Goal: Find specific page/section: Find specific page/section

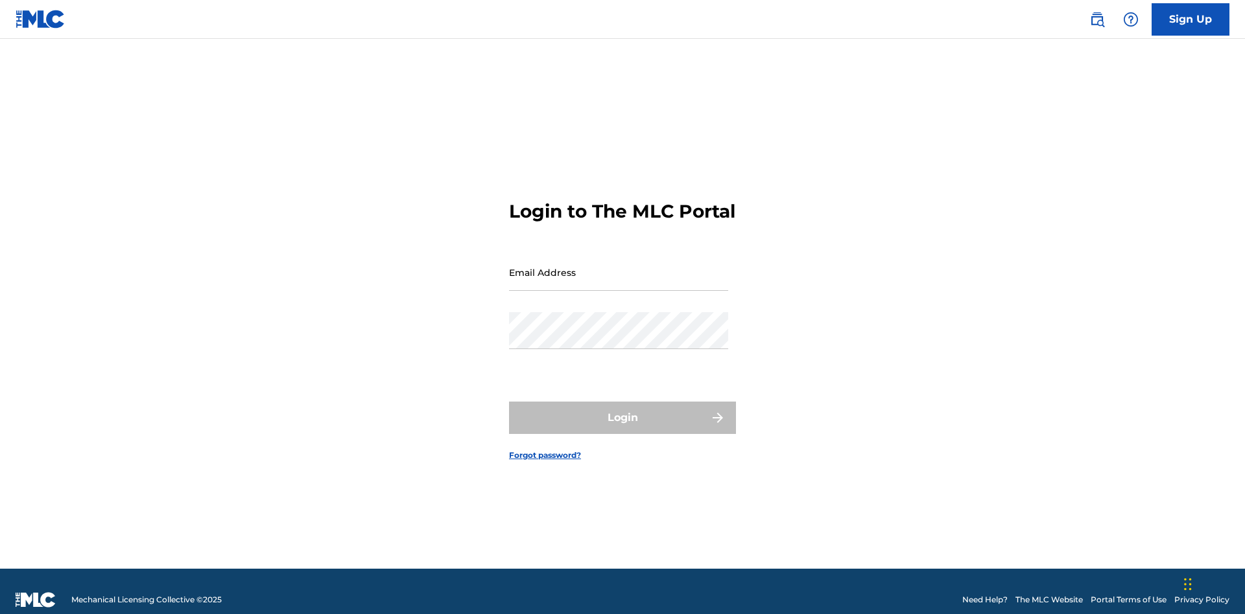
scroll to position [17, 0]
click at [618, 266] on input "Email Address" at bounding box center [618, 272] width 219 height 37
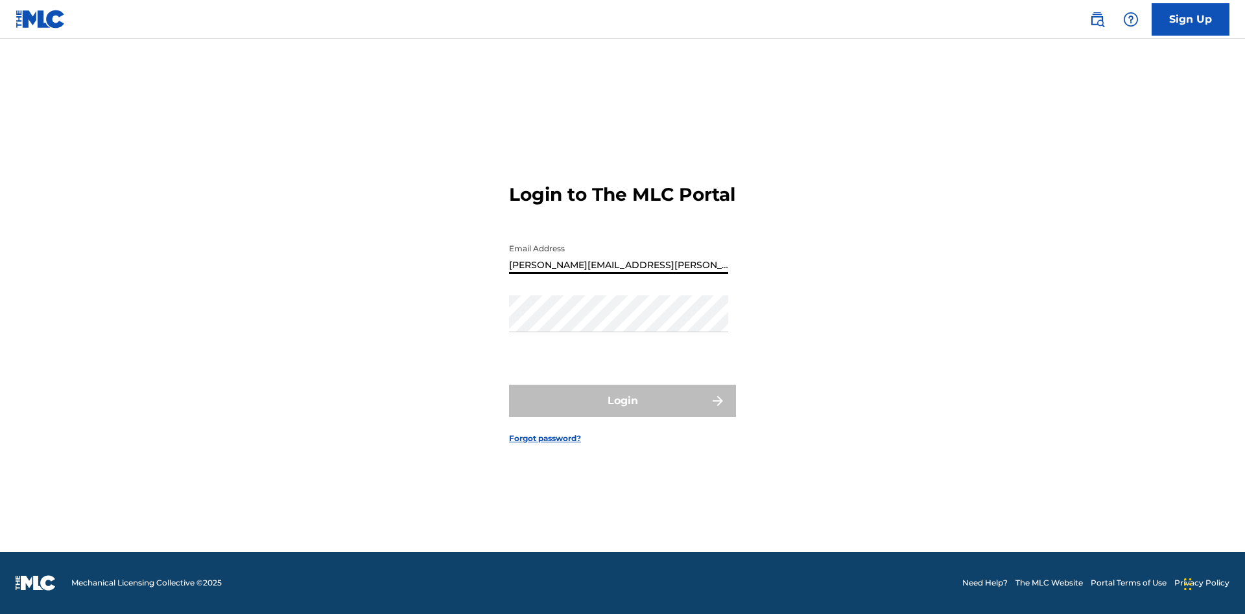
type input "Krystal.Ribble@themlc.com"
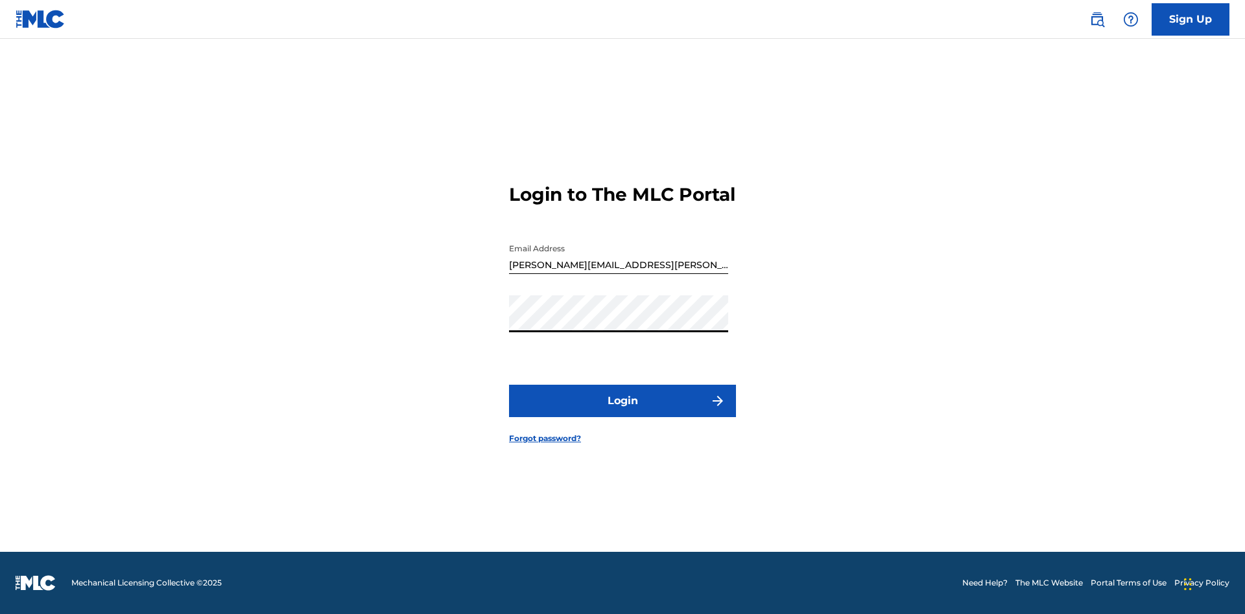
click at [622, 412] on button "Login" at bounding box center [622, 401] width 227 height 32
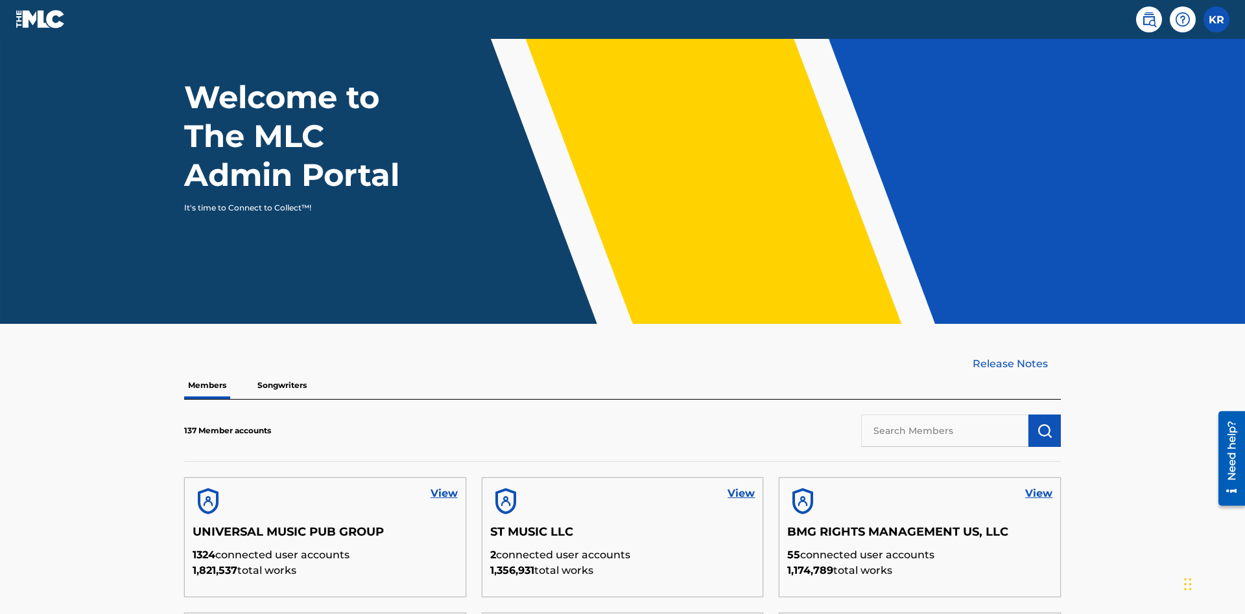
click at [944, 415] on input "text" at bounding box center [944, 431] width 167 height 32
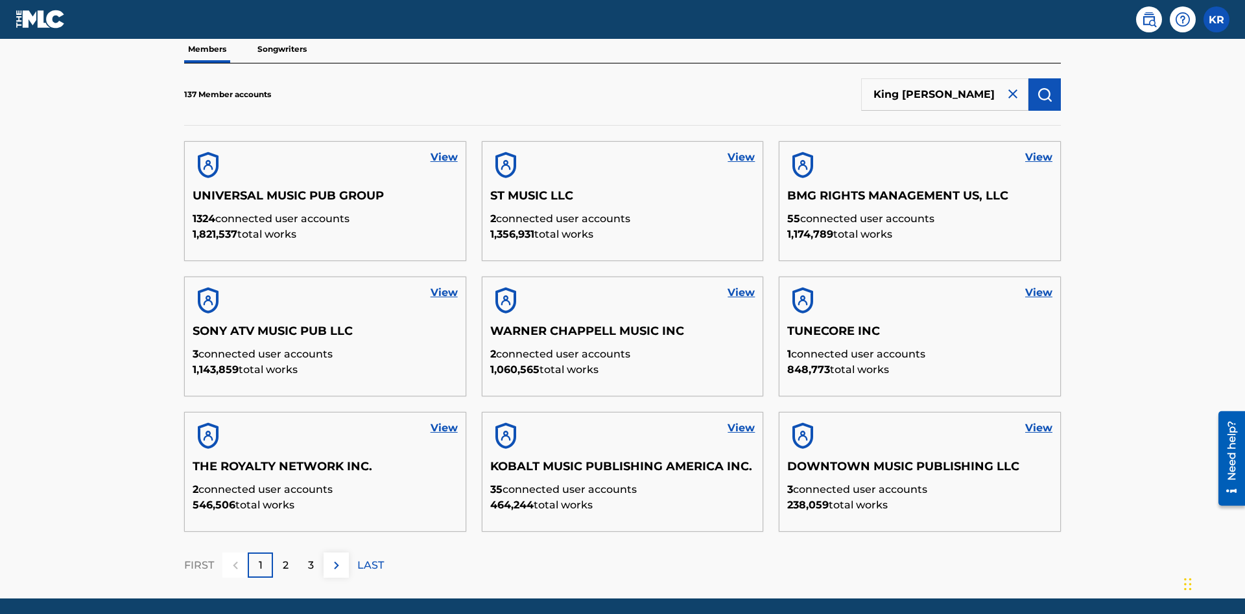
type input "King McTesterson"
click at [1044, 87] on img "submit" at bounding box center [1044, 95] width 16 height 16
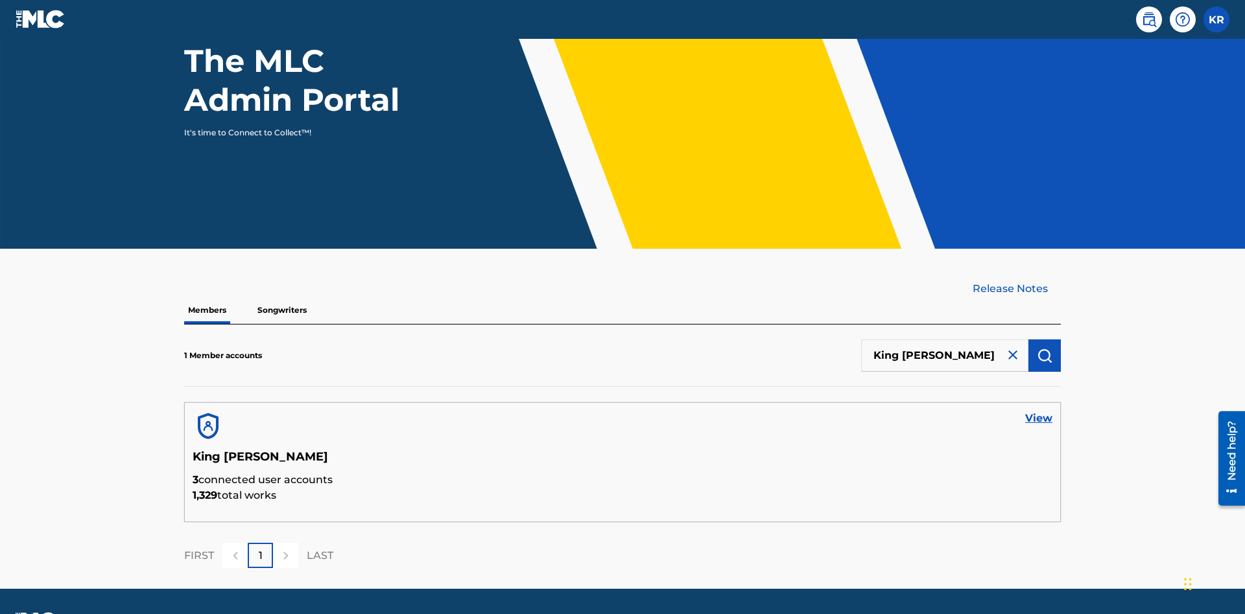
click at [1038, 411] on link "View" at bounding box center [1038, 419] width 27 height 16
